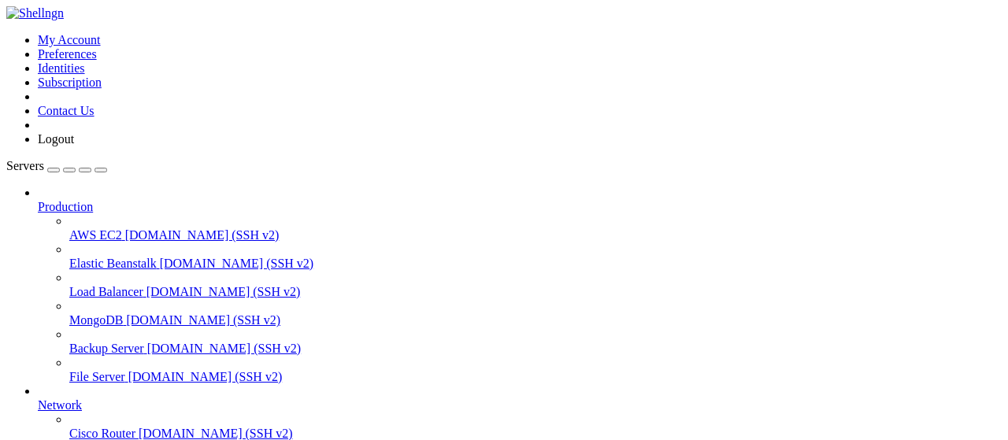
scroll to position [320, 0]
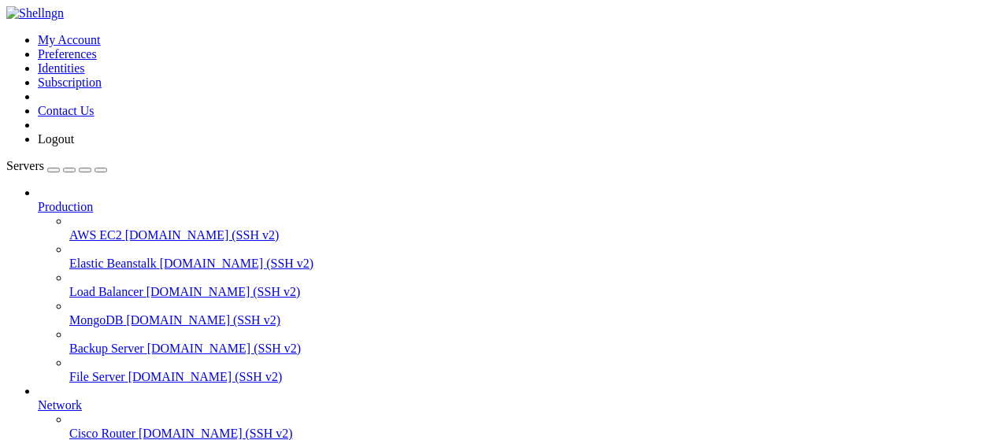
scroll to position [737, 0]
type input "/root/wastul"
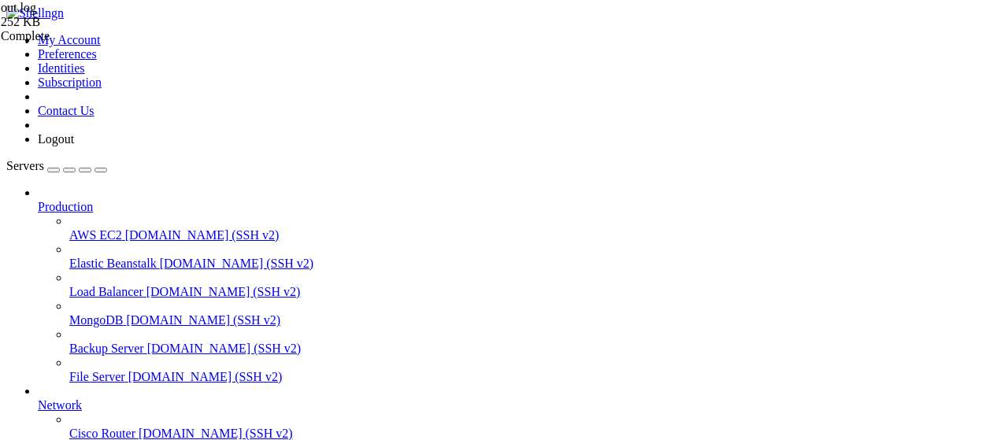
type textarea "[[DATE] 10:07:26 +0000] [122733] [INFO] [TECHNICAL_ID] POST /api/bypass 1.1 500…"
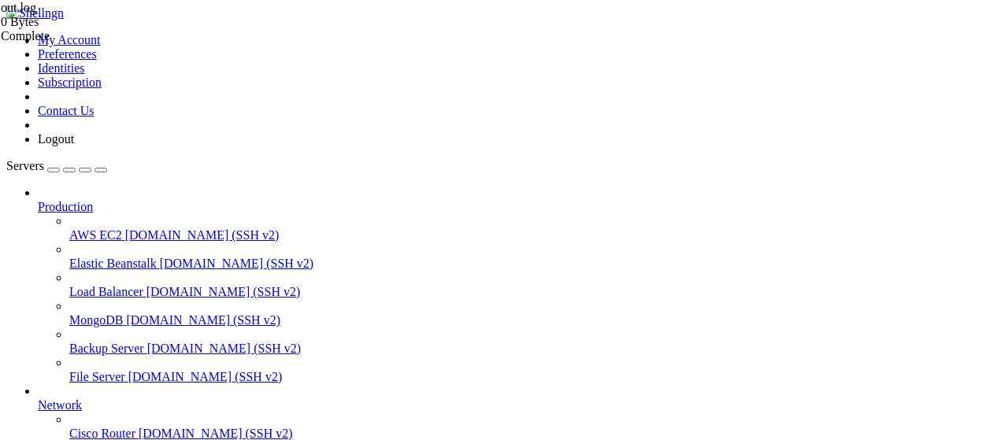
type input "/root/rbxscriptapi"
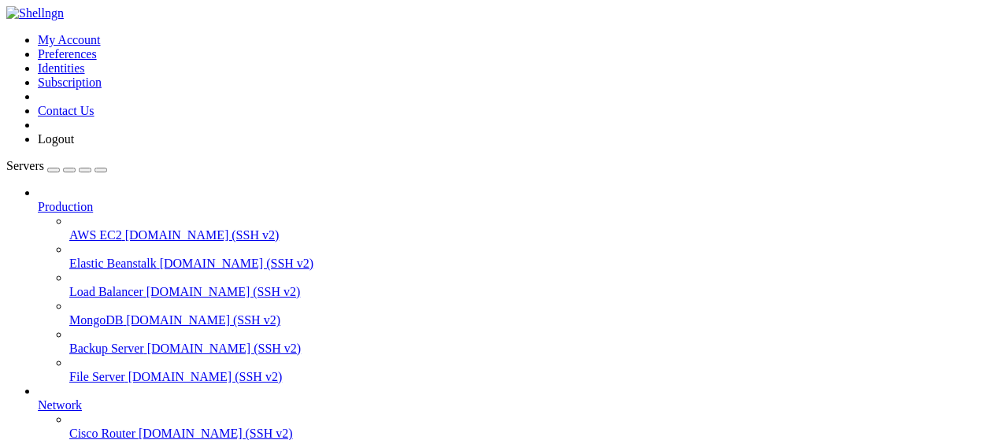
scroll to position [246, 0]
type input "/root/autopostexe"
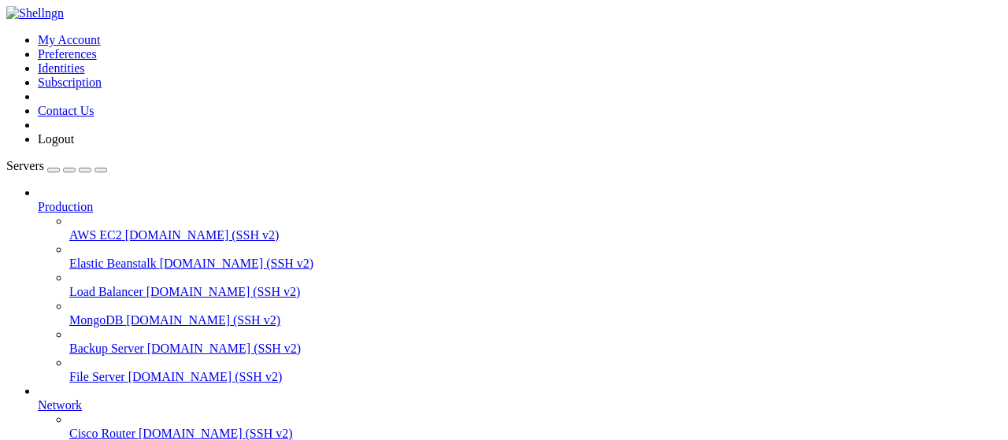
type textarea "SyntaxError: invalid syntax"
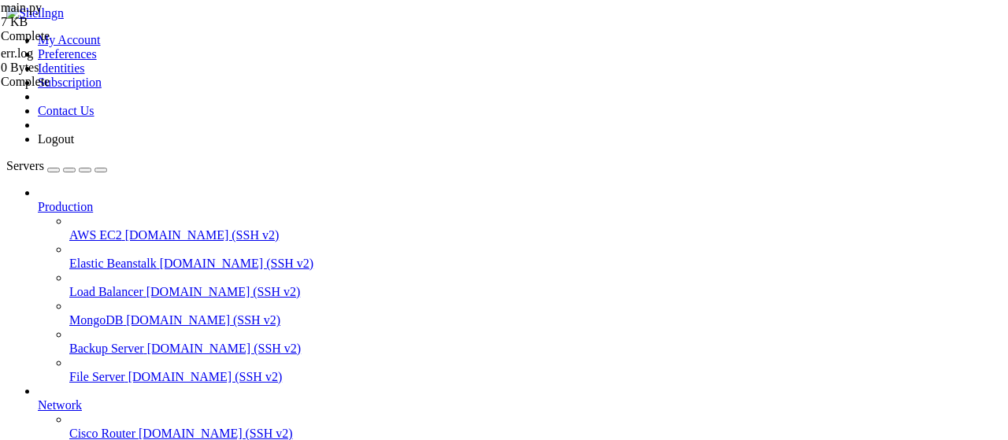
type textarea "if __name__ == "__main__": [DOMAIN_NAME](main())"
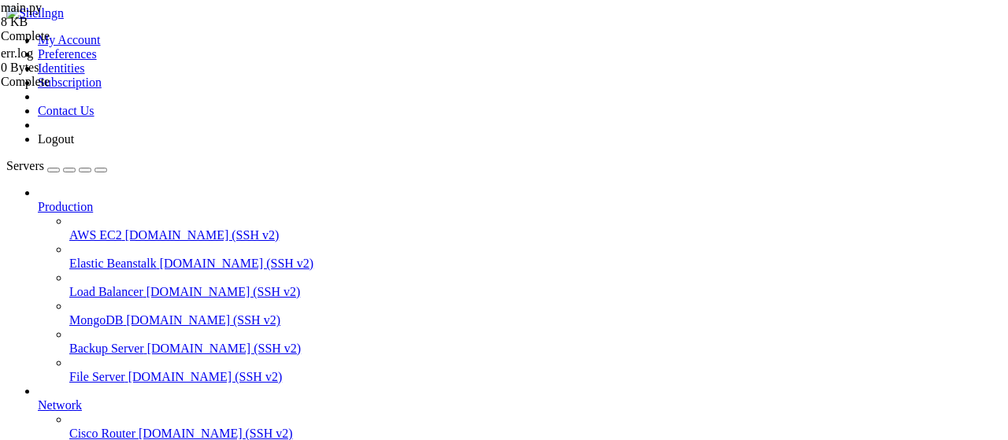
type textarea "import asyncio"
